Goal: Task Accomplishment & Management: Use online tool/utility

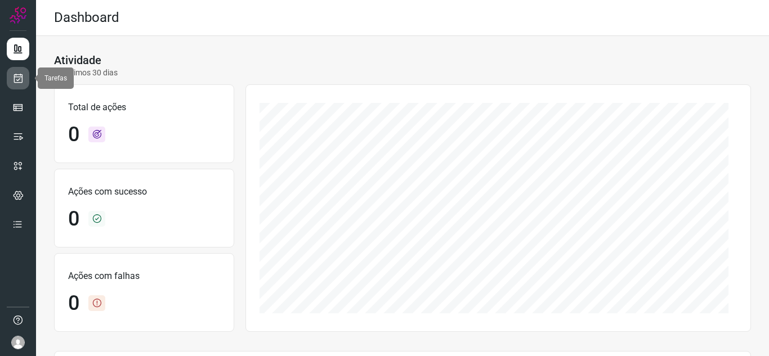
click at [22, 81] on icon at bounding box center [18, 78] width 12 height 11
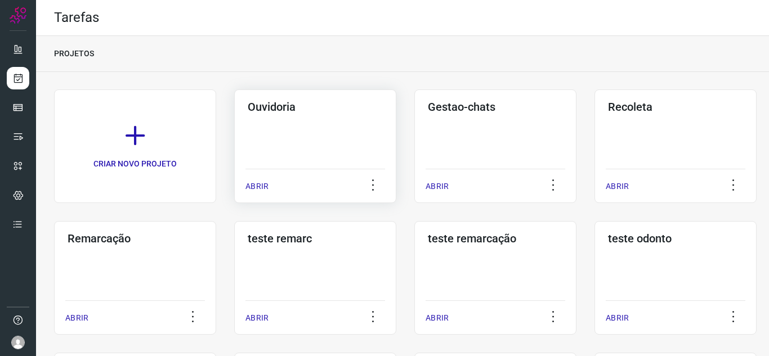
click at [258, 193] on div "ABRIR" at bounding box center [315, 183] width 140 height 28
click at [253, 182] on p "ABRIR" at bounding box center [256, 187] width 23 height 12
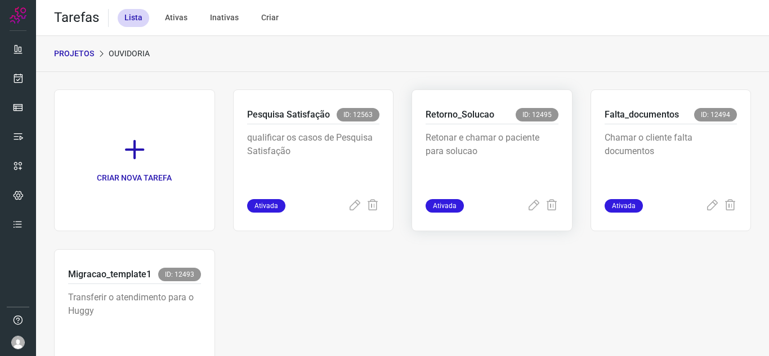
click at [530, 196] on div "Retonar e chamar o paciente para solucao" at bounding box center [491, 161] width 133 height 75
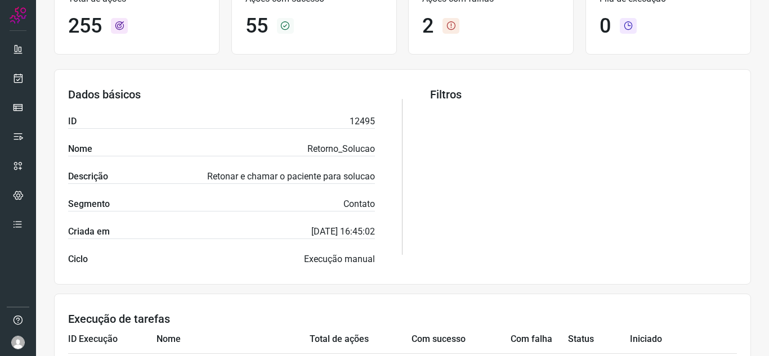
scroll to position [56, 0]
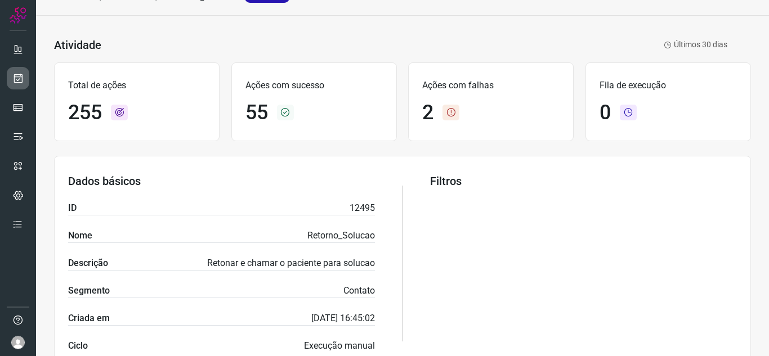
click at [27, 78] on link at bounding box center [18, 78] width 23 height 23
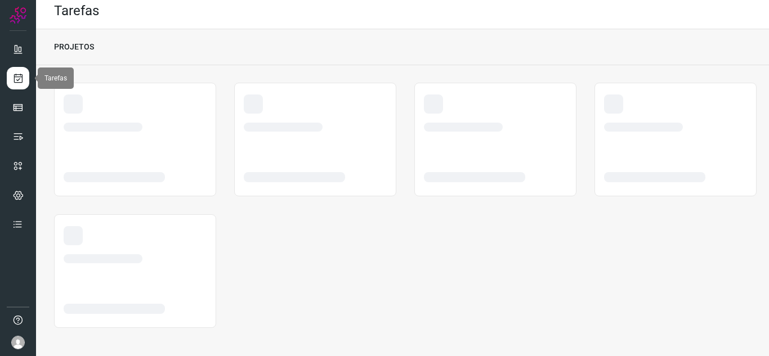
scroll to position [7, 0]
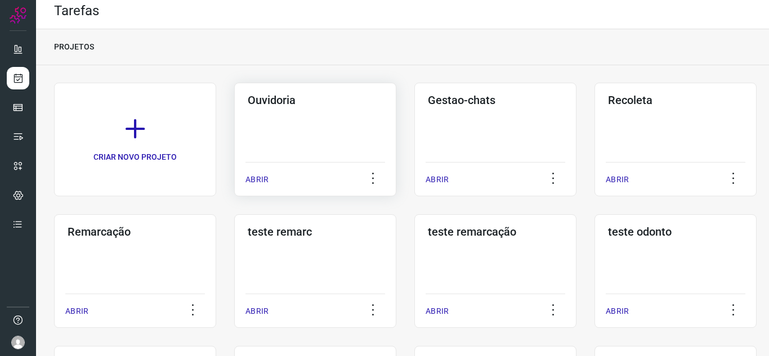
click at [255, 177] on p "ABRIR" at bounding box center [256, 180] width 23 height 12
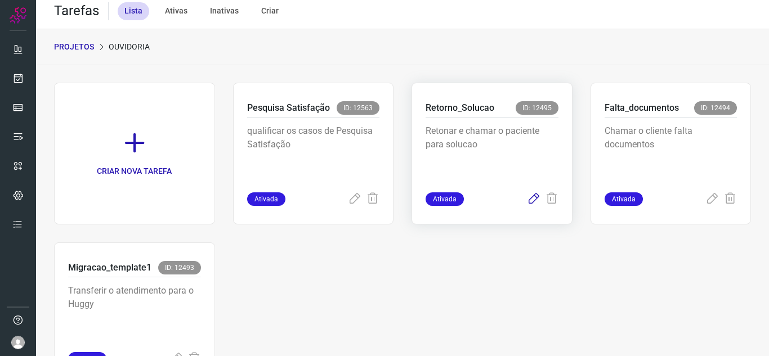
click at [527, 203] on icon at bounding box center [534, 199] width 14 height 14
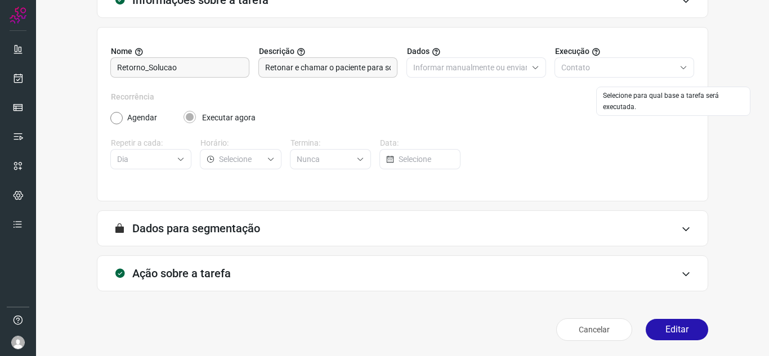
scroll to position [83, 0]
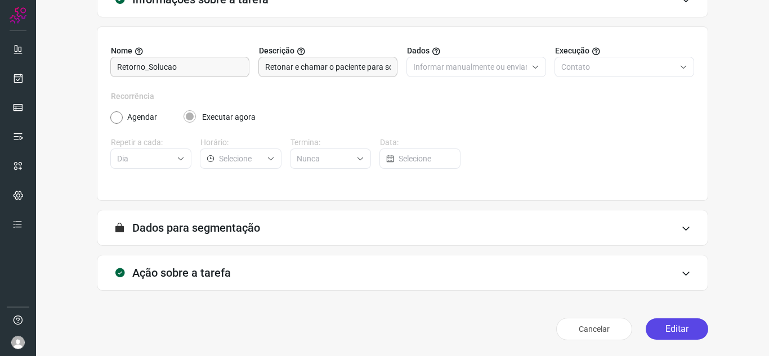
click at [658, 327] on button "Editar" at bounding box center [676, 328] width 62 height 21
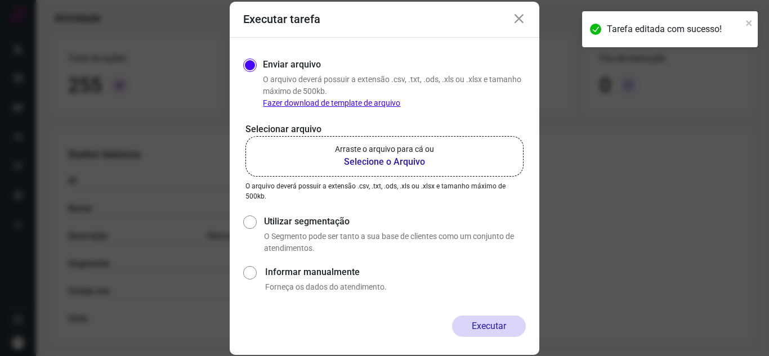
click at [321, 167] on label "Arraste o arquivo para cá ou Selecione o Arquivo" at bounding box center [384, 156] width 278 height 41
click at [0, 0] on input "Arraste o arquivo para cá ou Selecione o Arquivo" at bounding box center [0, 0] width 0 height 0
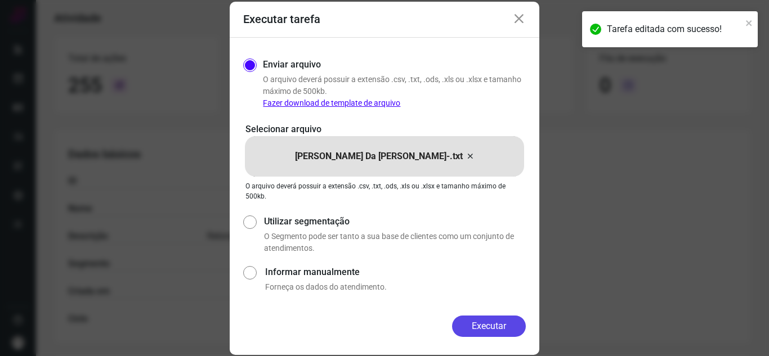
click at [484, 321] on button "Executar" at bounding box center [489, 326] width 74 height 21
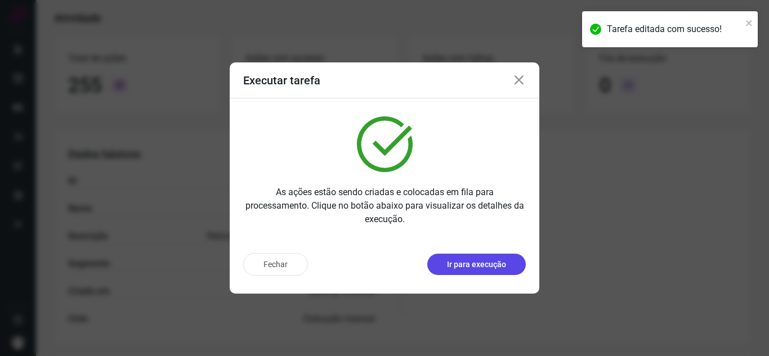
click at [501, 269] on p "Ir para execução" at bounding box center [476, 265] width 59 height 12
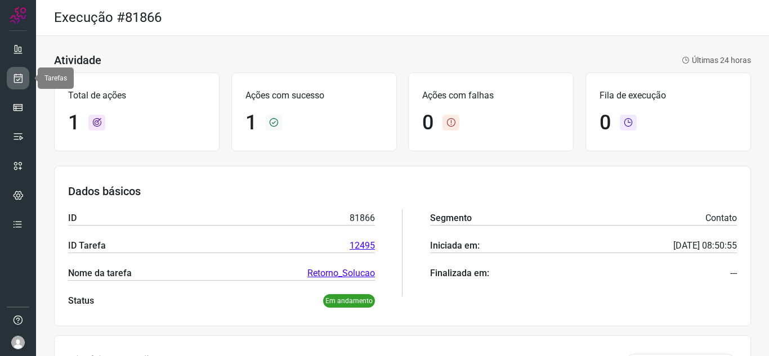
click at [16, 78] on icon at bounding box center [18, 78] width 12 height 11
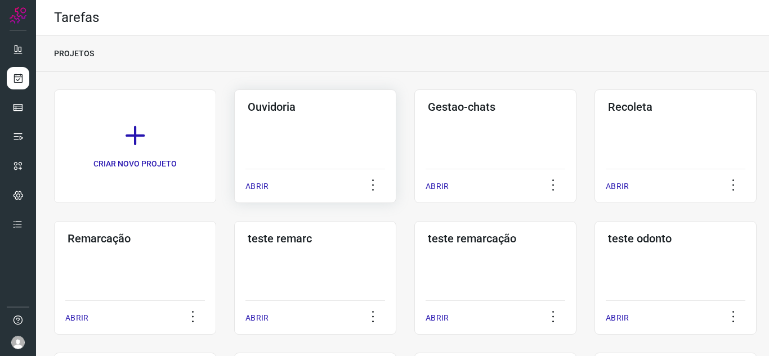
click at [276, 187] on div "ABRIR" at bounding box center [315, 183] width 140 height 28
click at [414, 186] on div "Ouvidoria ABRIR" at bounding box center [495, 146] width 162 height 114
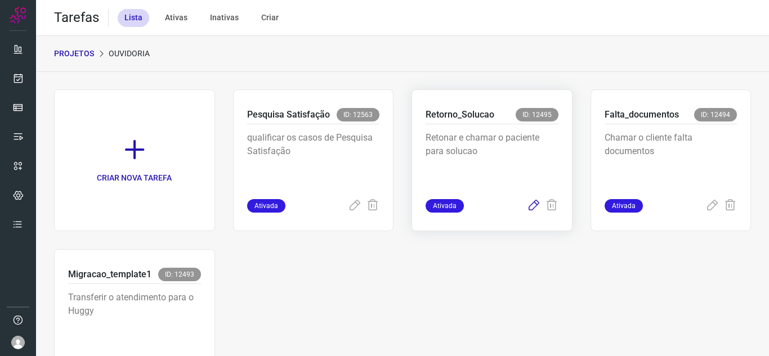
click at [527, 212] on icon at bounding box center [534, 206] width 14 height 14
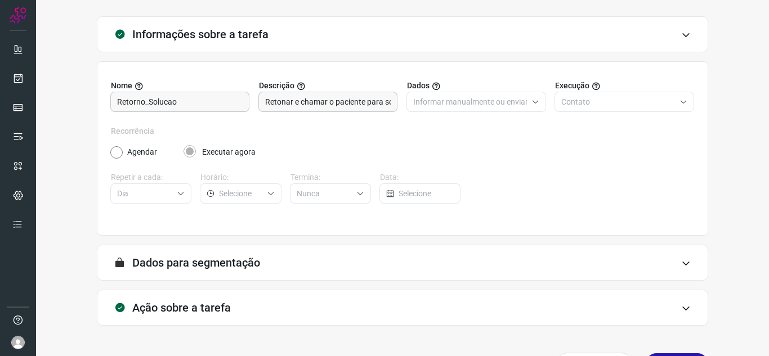
scroll to position [83, 0]
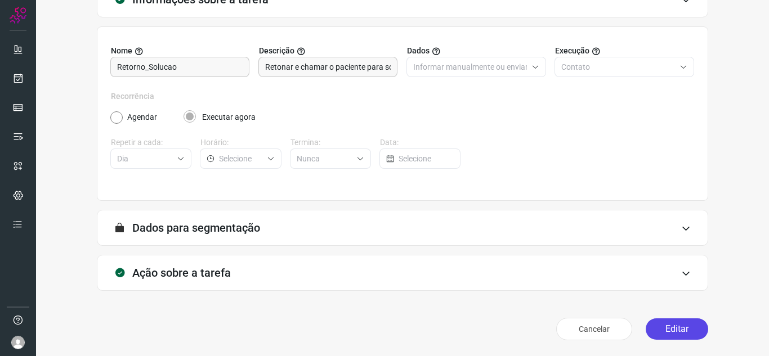
click at [688, 329] on button "Editar" at bounding box center [676, 328] width 62 height 21
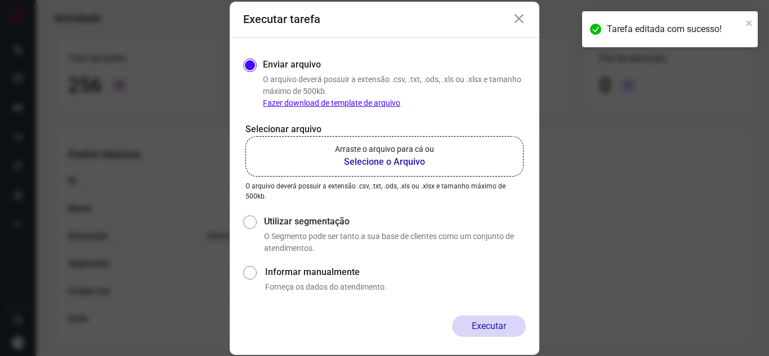
click at [389, 150] on p "Arraste o arquivo para cá ou" at bounding box center [384, 149] width 99 height 12
click at [0, 0] on input "Arraste o arquivo para cá ou Selecione o Arquivo" at bounding box center [0, 0] width 0 height 0
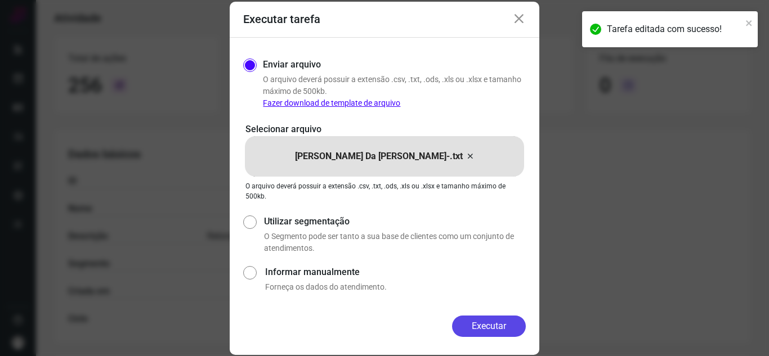
click at [501, 318] on button "Executar" at bounding box center [489, 326] width 74 height 21
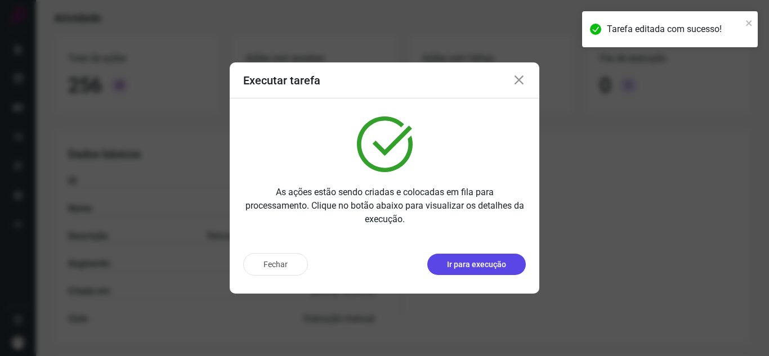
click at [499, 266] on p "Ir para execução" at bounding box center [476, 265] width 59 height 12
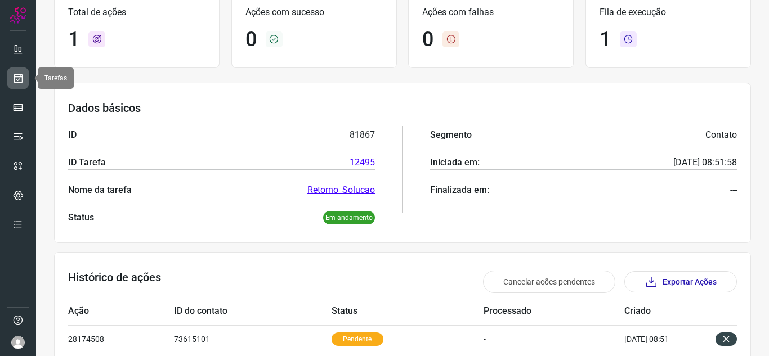
click at [24, 80] on link at bounding box center [18, 78] width 23 height 23
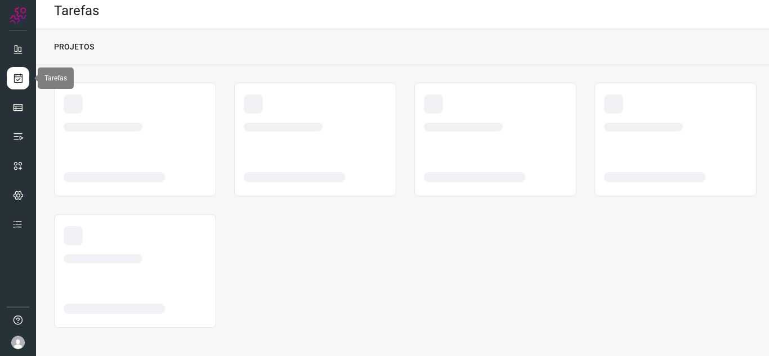
scroll to position [7, 0]
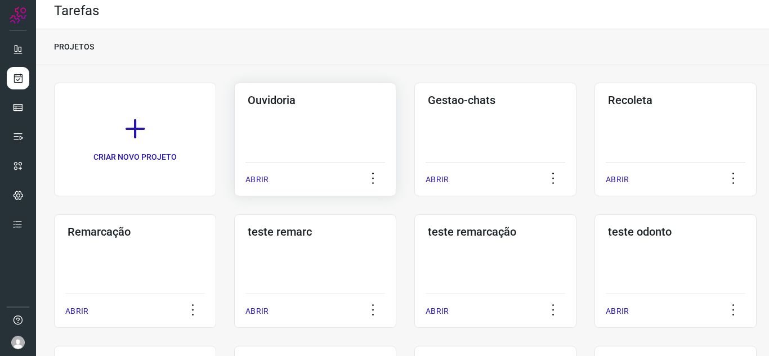
click at [254, 173] on div "ABRIR" at bounding box center [315, 176] width 140 height 28
click at [266, 175] on p "ABRIR" at bounding box center [256, 180] width 23 height 12
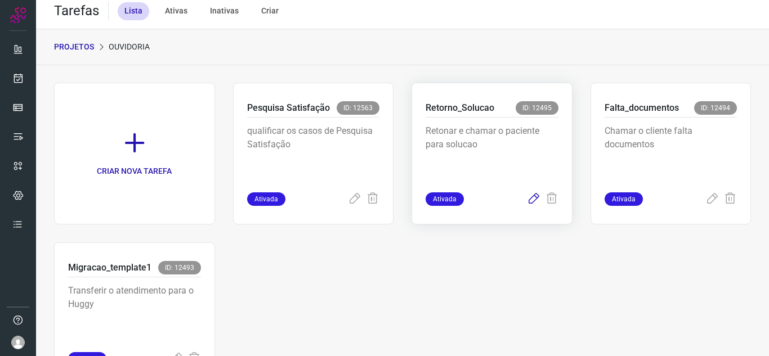
click at [527, 192] on icon at bounding box center [534, 199] width 14 height 14
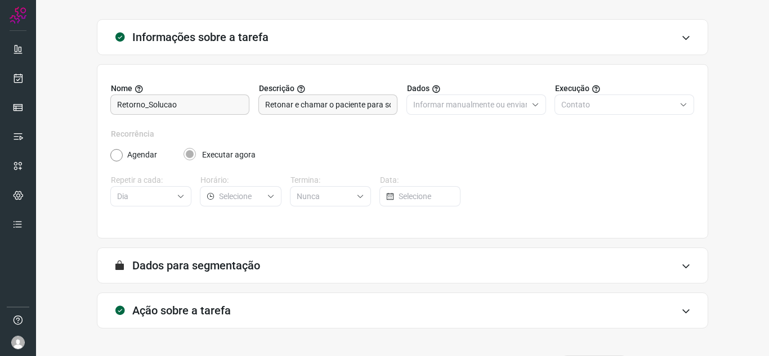
scroll to position [83, 0]
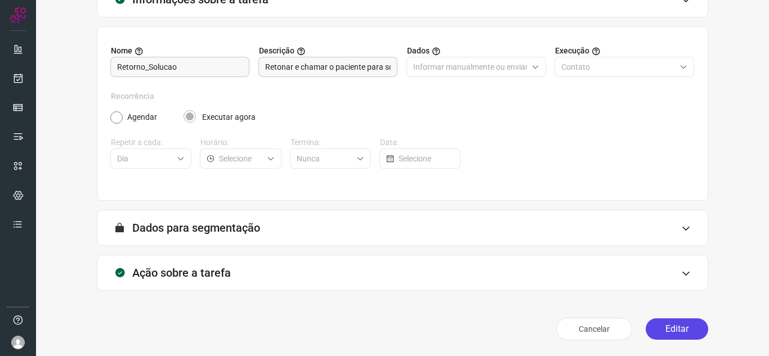
click at [660, 321] on button "Editar" at bounding box center [676, 328] width 62 height 21
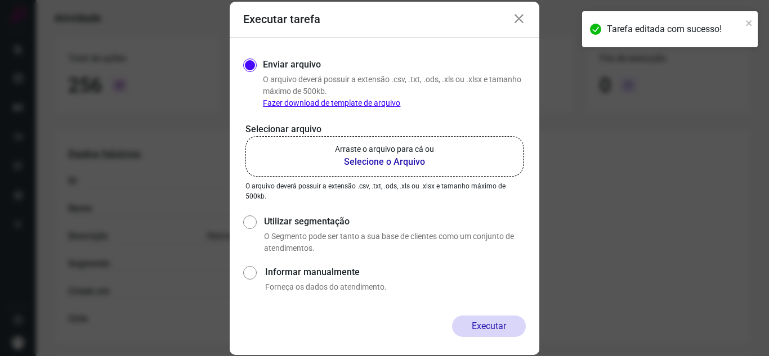
click at [382, 158] on b "Selecione o Arquivo" at bounding box center [384, 162] width 99 height 14
click at [0, 0] on input "Arraste o arquivo para cá ou Selecione o Arquivo" at bounding box center [0, 0] width 0 height 0
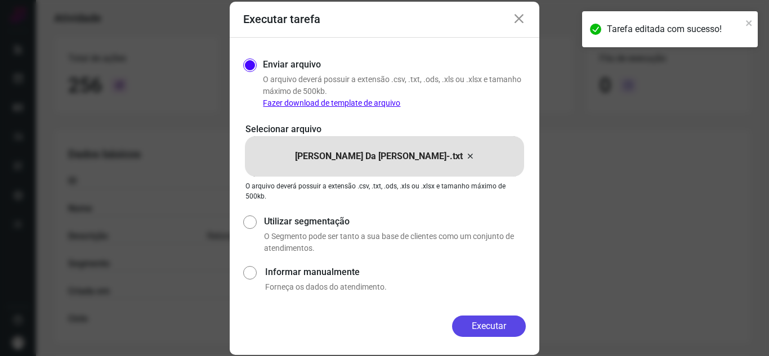
click at [476, 320] on button "Executar" at bounding box center [489, 326] width 74 height 21
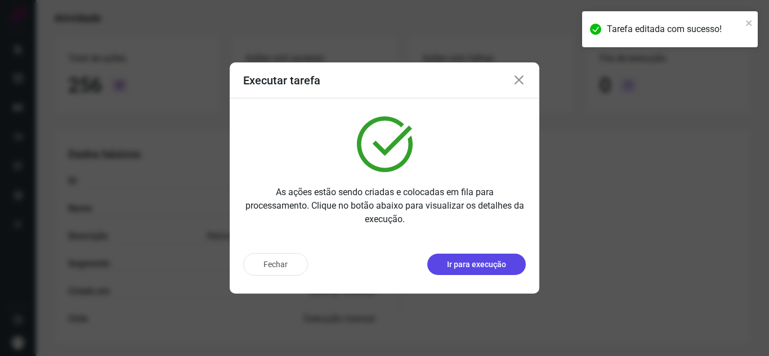
click at [459, 263] on p "Ir para execução" at bounding box center [476, 265] width 59 height 12
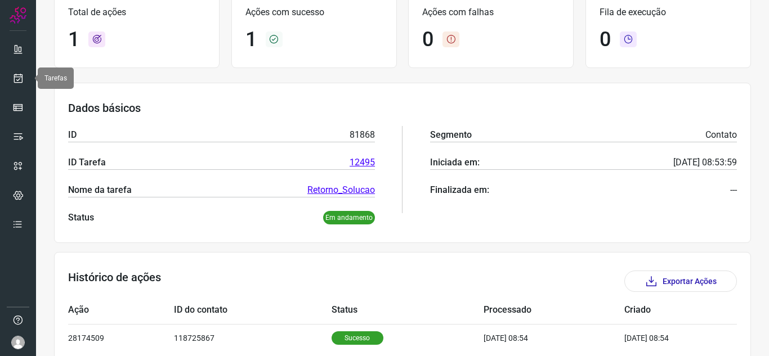
drag, startPoint x: 17, startPoint y: 82, endPoint x: 43, endPoint y: 82, distance: 25.9
click at [17, 82] on icon at bounding box center [18, 78] width 12 height 11
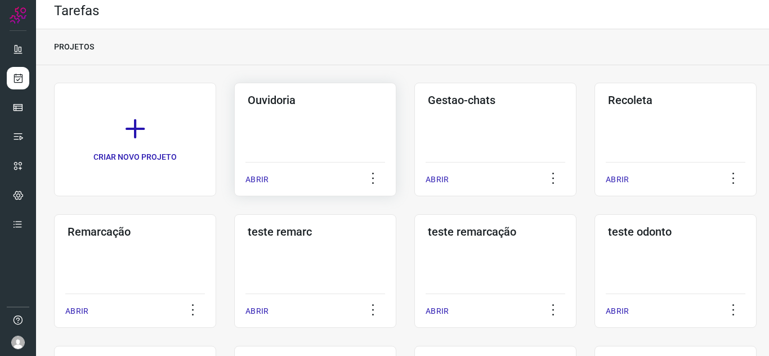
click at [259, 182] on p "ABRIR" at bounding box center [256, 180] width 23 height 12
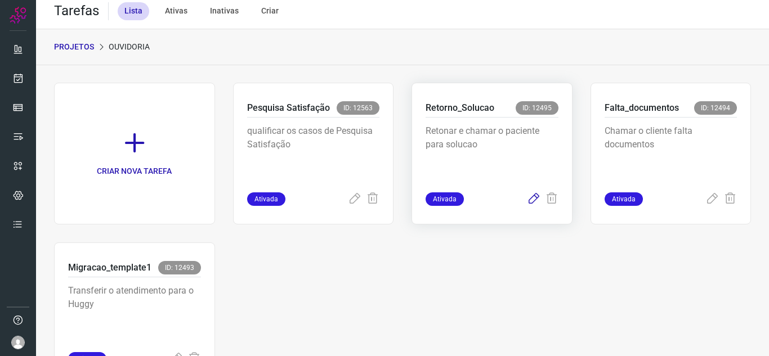
click at [527, 199] on icon at bounding box center [534, 199] width 14 height 14
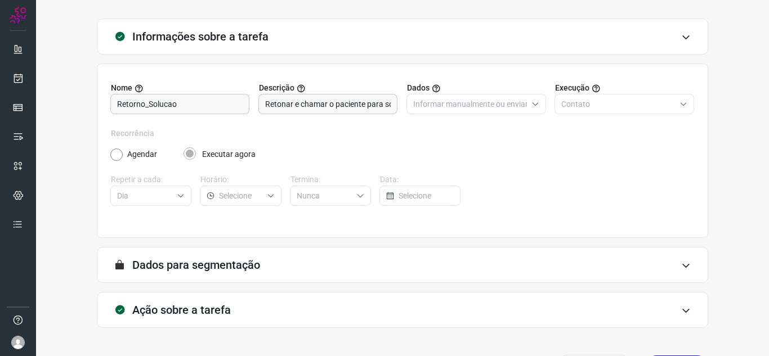
scroll to position [83, 0]
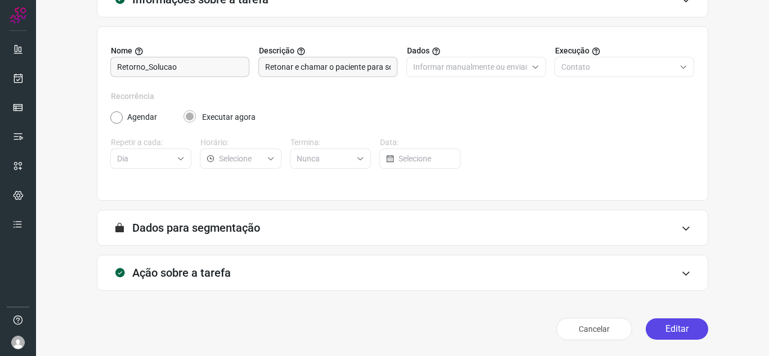
drag, startPoint x: 649, startPoint y: 324, endPoint x: 642, endPoint y: 306, distance: 19.4
click at [649, 324] on button "Editar" at bounding box center [676, 328] width 62 height 21
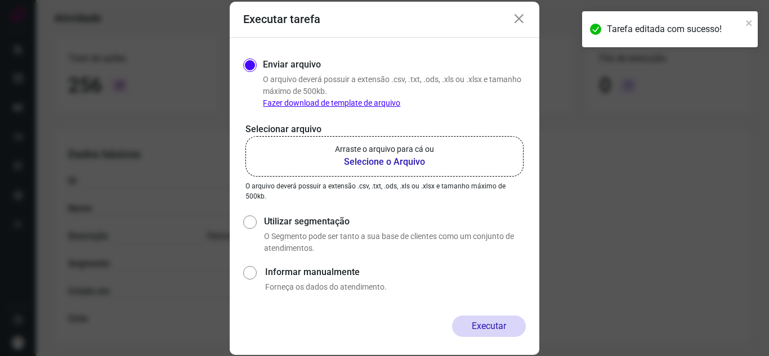
click at [353, 153] on p "Arraste o arquivo para cá ou" at bounding box center [384, 149] width 99 height 12
click at [0, 0] on input "Arraste o arquivo para cá ou Selecione o Arquivo" at bounding box center [0, 0] width 0 height 0
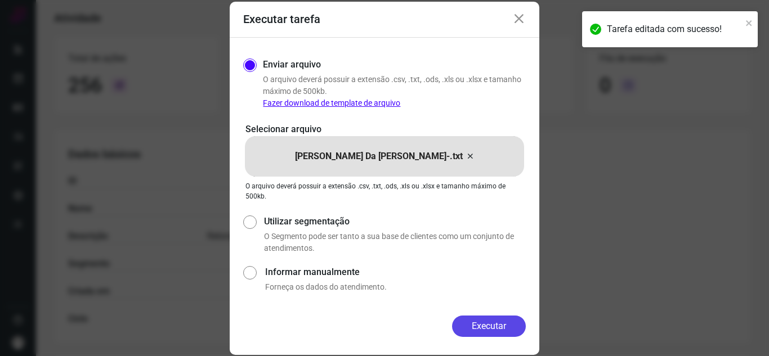
click at [489, 332] on button "Executar" at bounding box center [489, 326] width 74 height 21
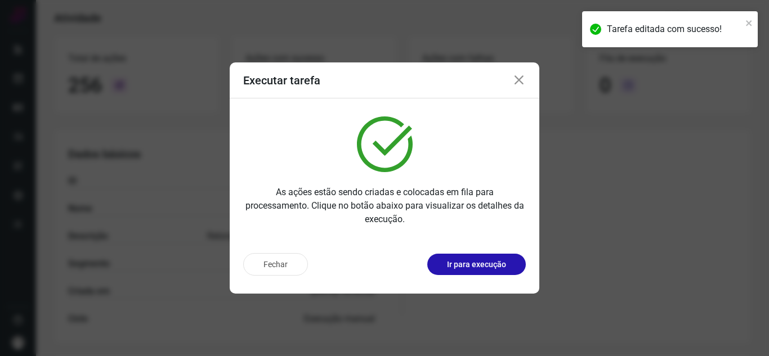
click at [502, 276] on div "Fechar Ir para execução" at bounding box center [384, 269] width 309 height 50
click at [500, 264] on p "Ir para execução" at bounding box center [476, 265] width 59 height 12
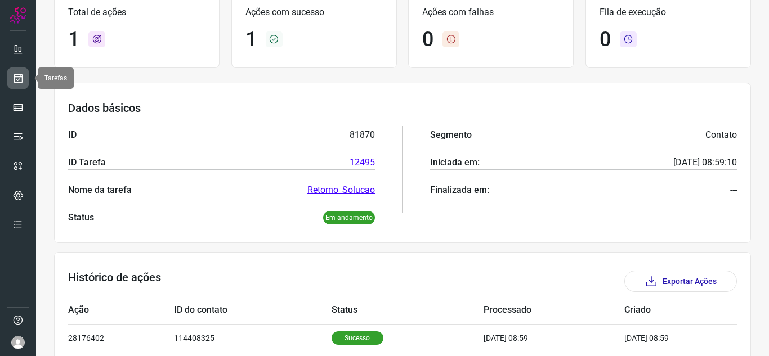
click at [17, 71] on link at bounding box center [18, 78] width 23 height 23
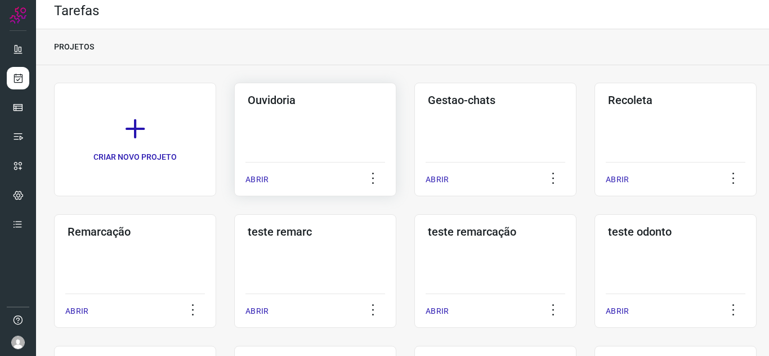
drag, startPoint x: 258, startPoint y: 168, endPoint x: 337, endPoint y: 160, distance: 79.2
click at [258, 169] on div "ABRIR" at bounding box center [315, 176] width 140 height 28
click at [258, 186] on div "ABRIR" at bounding box center [315, 176] width 140 height 28
click at [248, 178] on p "ABRIR" at bounding box center [256, 180] width 23 height 12
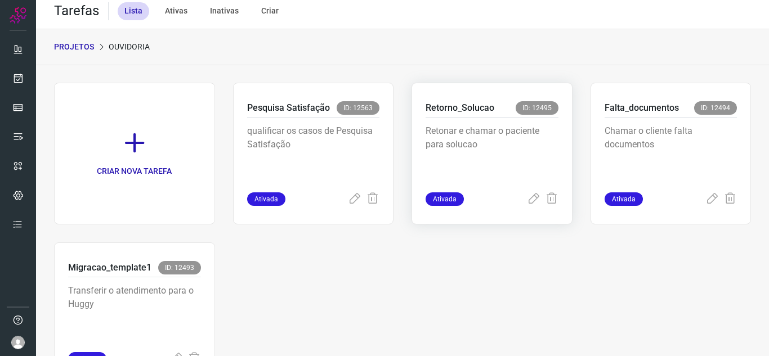
click at [590, 206] on div "Retorno_Solucao ID: 12495 Retonar e chamar o paciente para solucao Ativada" at bounding box center [670, 154] width 161 height 142
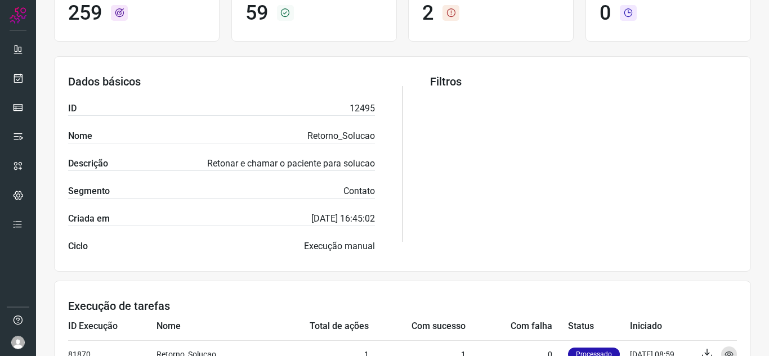
scroll to position [119, 0]
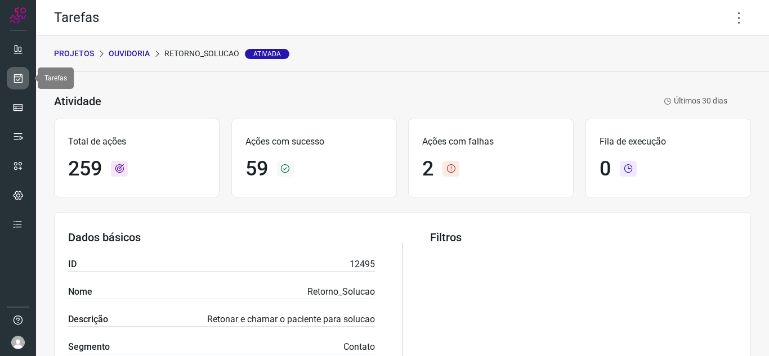
click at [20, 87] on link at bounding box center [18, 78] width 23 height 23
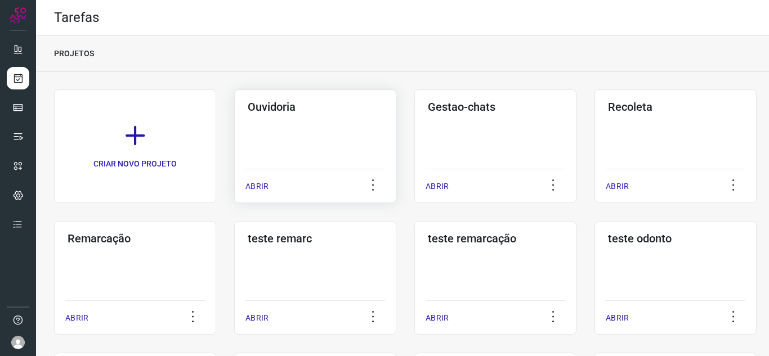
click at [261, 185] on p "ABRIR" at bounding box center [256, 187] width 23 height 12
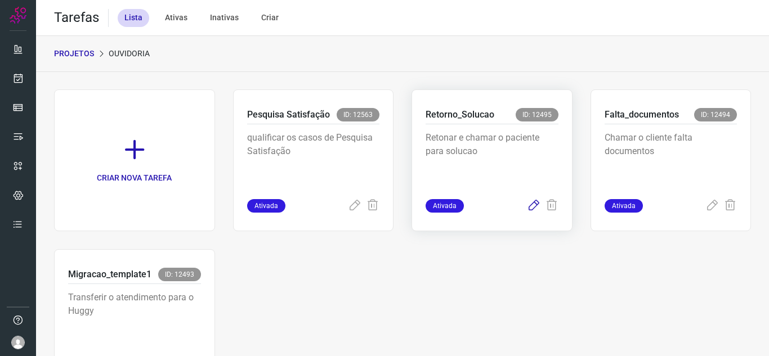
click at [527, 207] on icon at bounding box center [534, 206] width 14 height 14
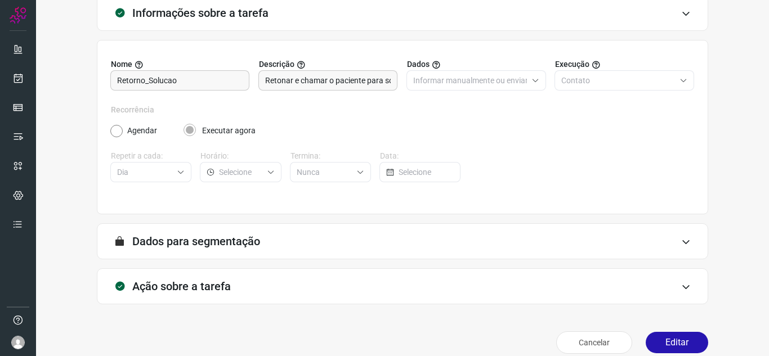
scroll to position [83, 0]
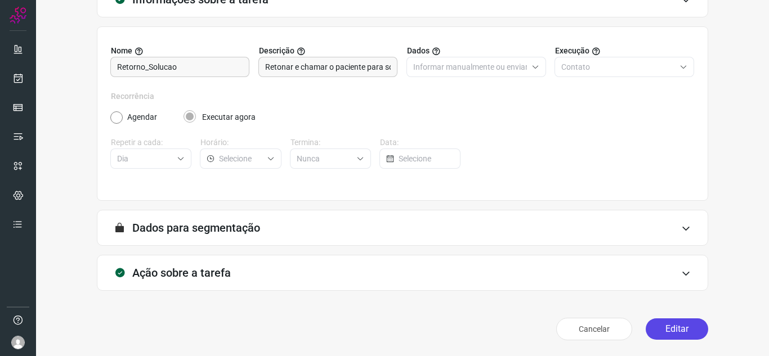
click at [665, 335] on button "Editar" at bounding box center [676, 328] width 62 height 21
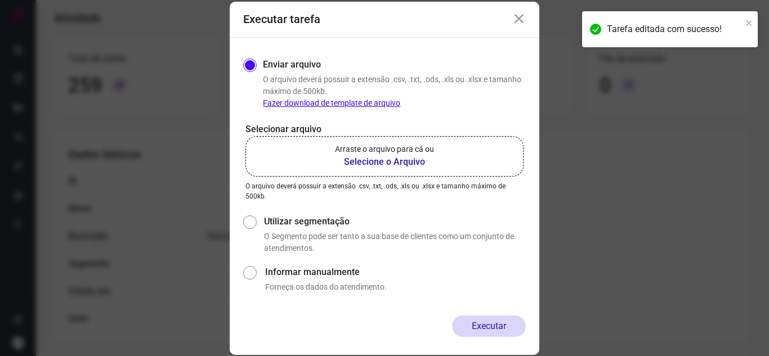
click at [352, 145] on p "Arraste o arquivo para cá ou" at bounding box center [384, 149] width 99 height 12
click at [0, 0] on input "Arraste o arquivo para cá ou Selecione o Arquivo" at bounding box center [0, 0] width 0 height 0
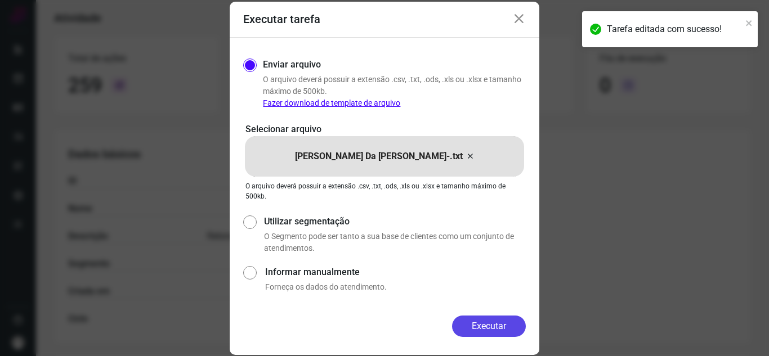
click at [496, 331] on button "Executar" at bounding box center [489, 326] width 74 height 21
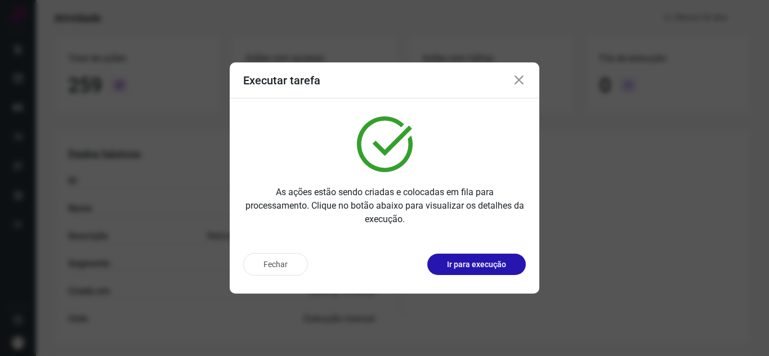
click at [486, 251] on div "Fechar Ir para execução" at bounding box center [384, 269] width 309 height 50
click at [508, 264] on button "Ir para execução" at bounding box center [476, 264] width 98 height 21
